Goal: Task Accomplishment & Management: Manage account settings

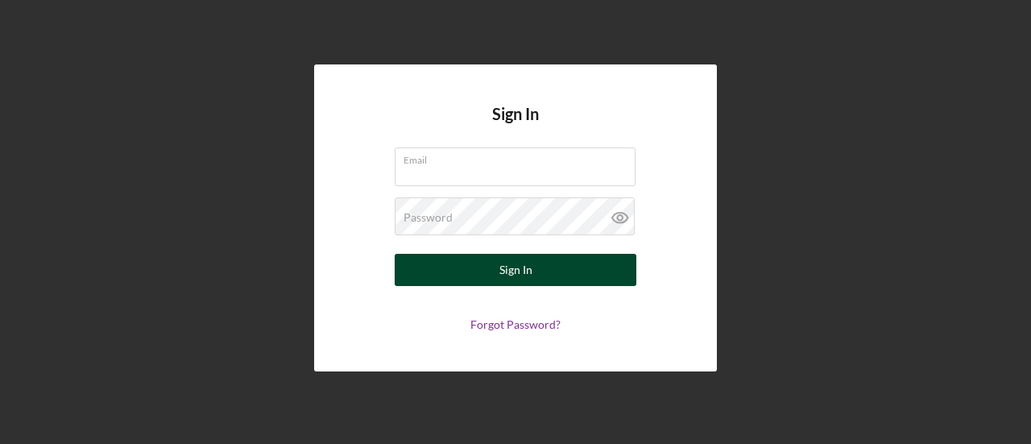
type input "[EMAIL_ADDRESS][DOMAIN_NAME]"
click at [520, 271] on div "Sign In" at bounding box center [515, 270] width 33 height 32
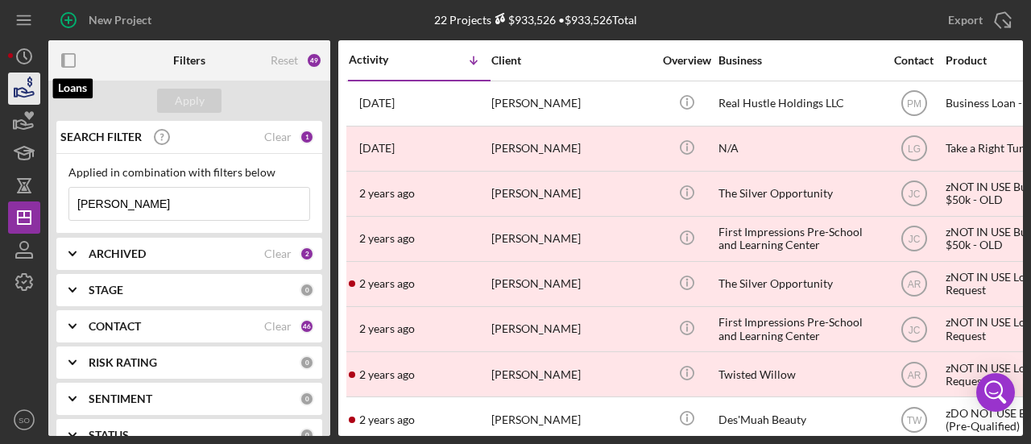
click at [34, 89] on icon "button" at bounding box center [24, 88] width 40 height 40
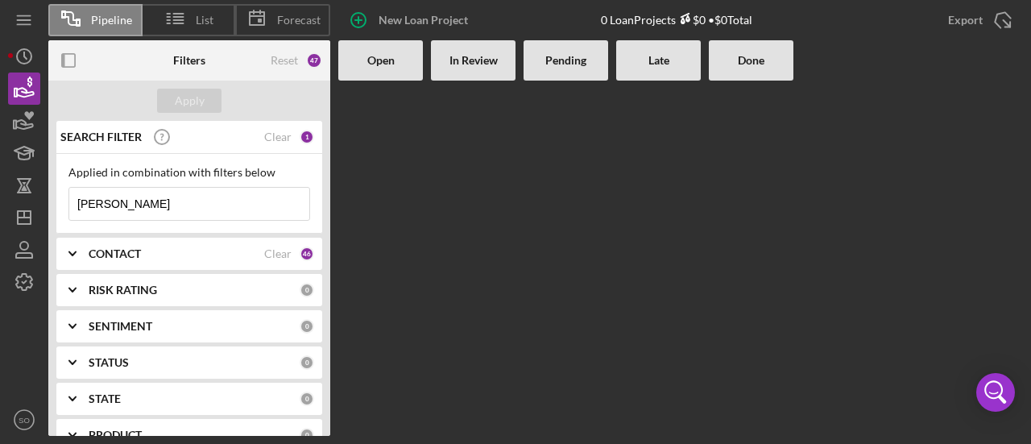
click at [139, 205] on input "[PERSON_NAME]" at bounding box center [189, 204] width 240 height 32
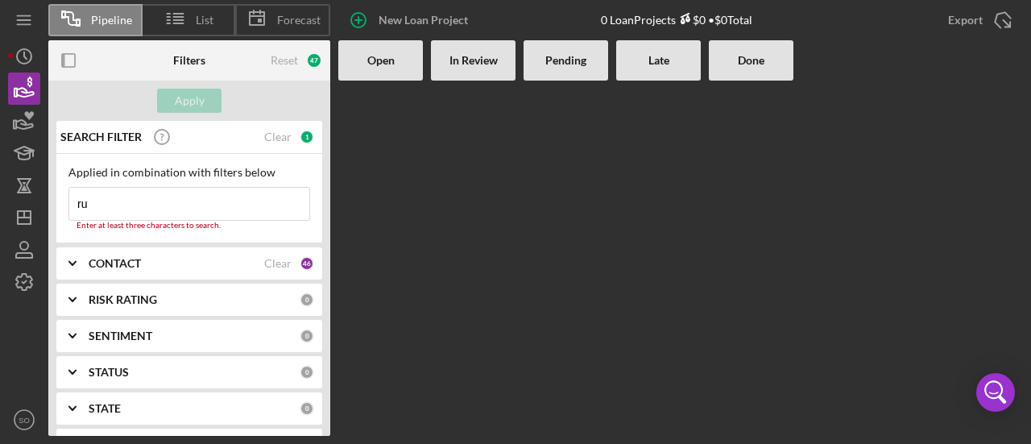
type input "r"
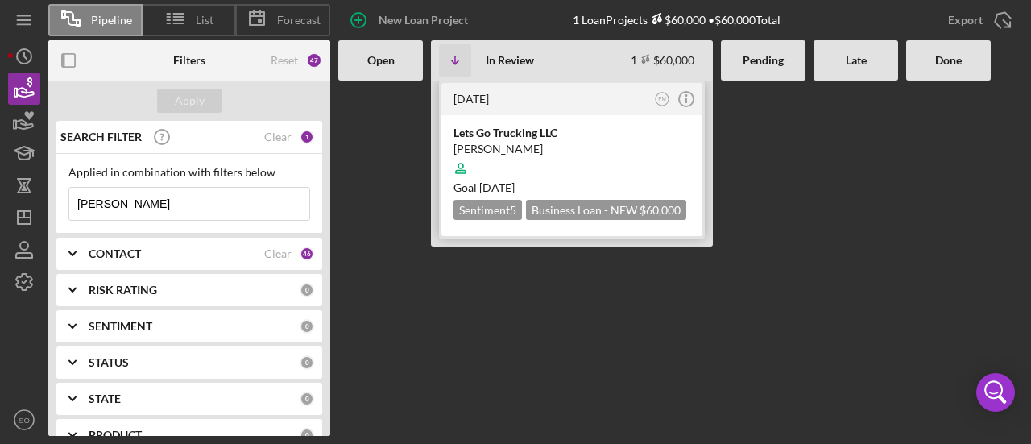
type input "[PERSON_NAME]"
click at [631, 146] on div "[PERSON_NAME]" at bounding box center [571, 149] width 237 height 16
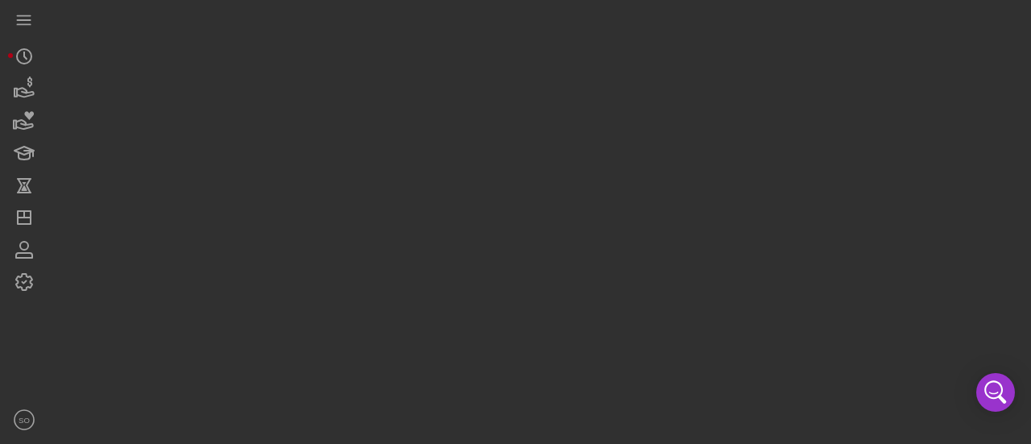
click at [631, 146] on div at bounding box center [535, 218] width 974 height 436
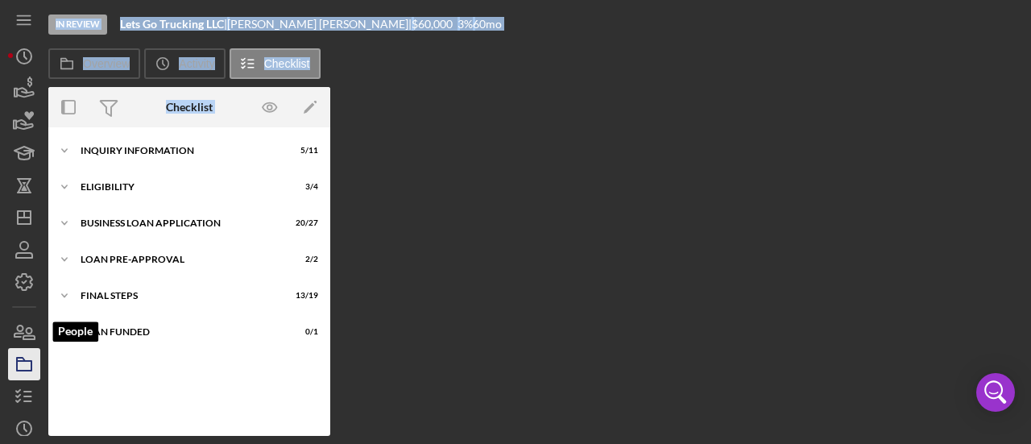
click at [32, 359] on icon "button" at bounding box center [24, 364] width 40 height 40
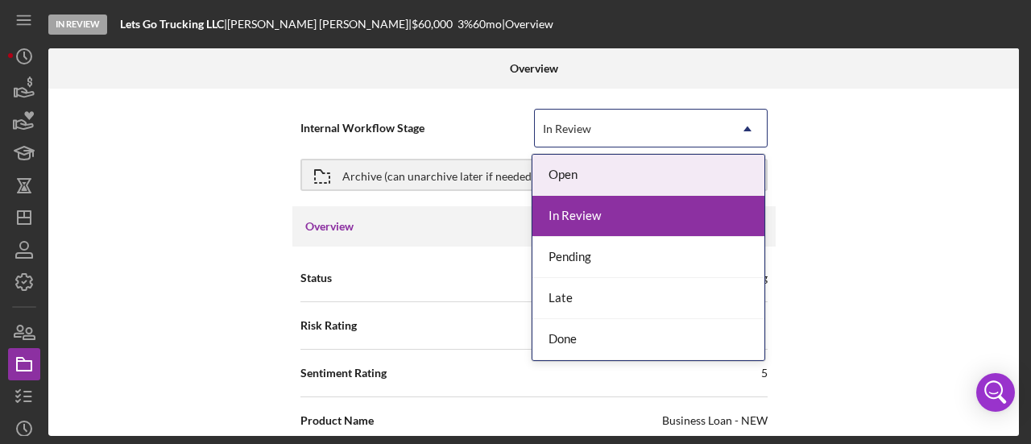
click at [743, 123] on icon "Icon/Dropdown Arrow" at bounding box center [747, 129] width 39 height 39
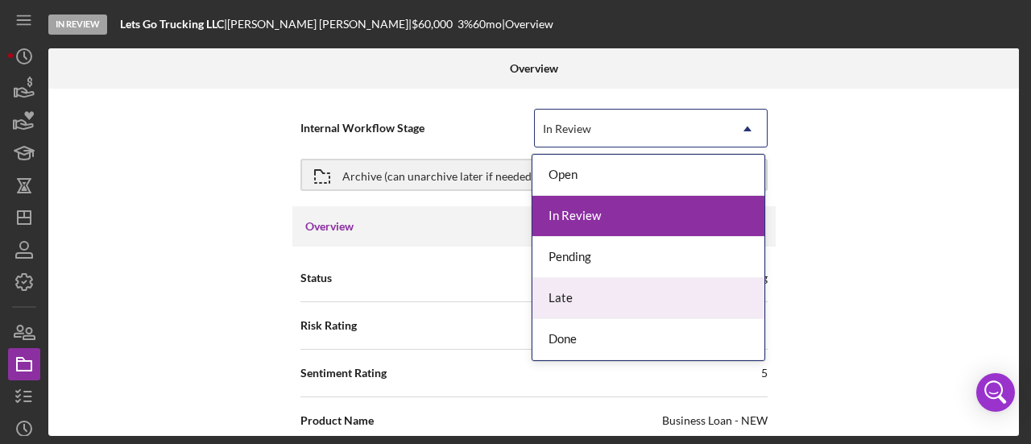
click at [586, 340] on div "Done" at bounding box center [648, 339] width 232 height 41
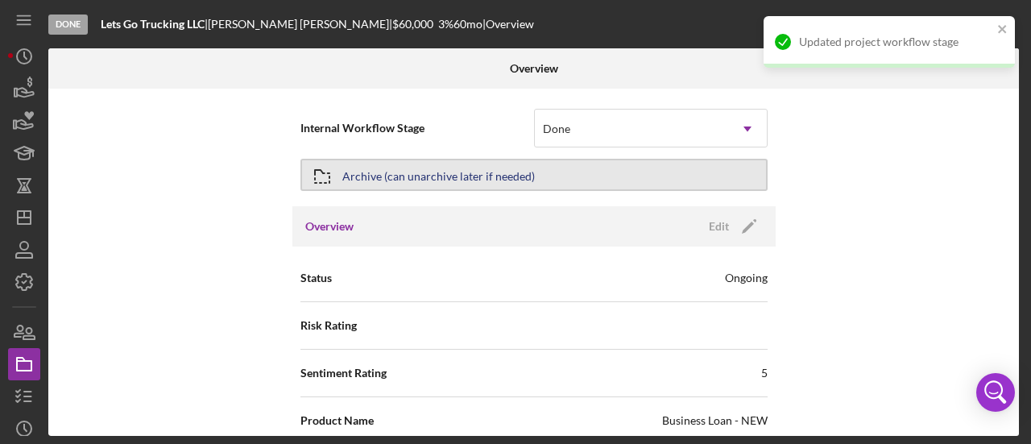
click at [558, 172] on button "Archive (can unarchive later if needed)" at bounding box center [533, 175] width 467 height 32
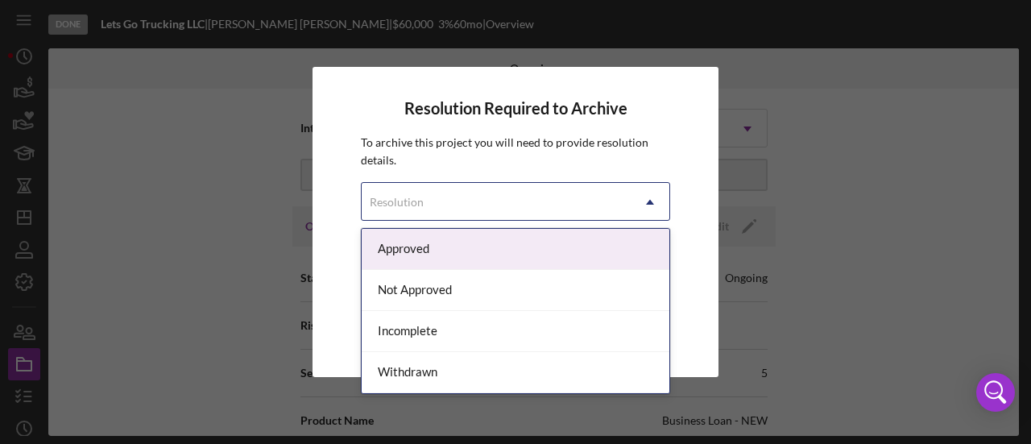
click at [646, 203] on icon "Icon/Dropdown Arrow" at bounding box center [650, 202] width 39 height 39
click at [557, 251] on div "Approved" at bounding box center [516, 249] width 308 height 41
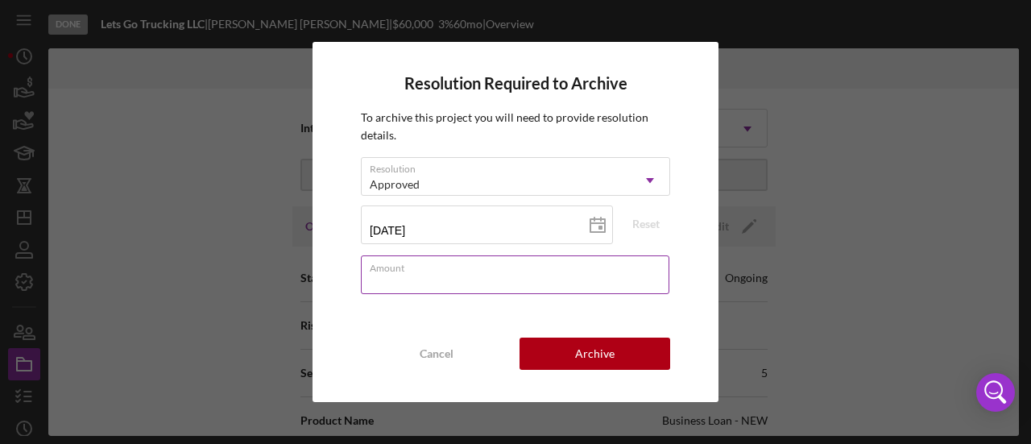
click at [551, 286] on input "Amount" at bounding box center [515, 274] width 308 height 39
type input "$0"
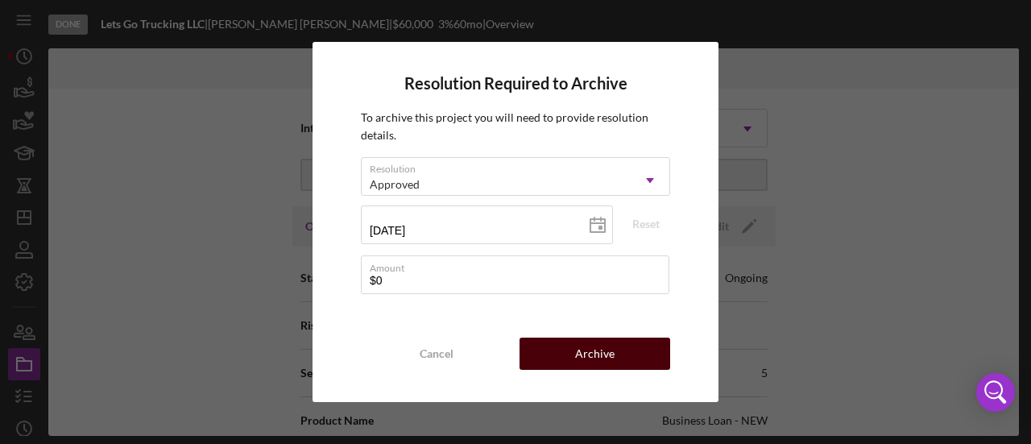
click at [570, 352] on button "Archive" at bounding box center [594, 353] width 151 height 32
